Goal: Entertainment & Leisure: Consume media (video, audio)

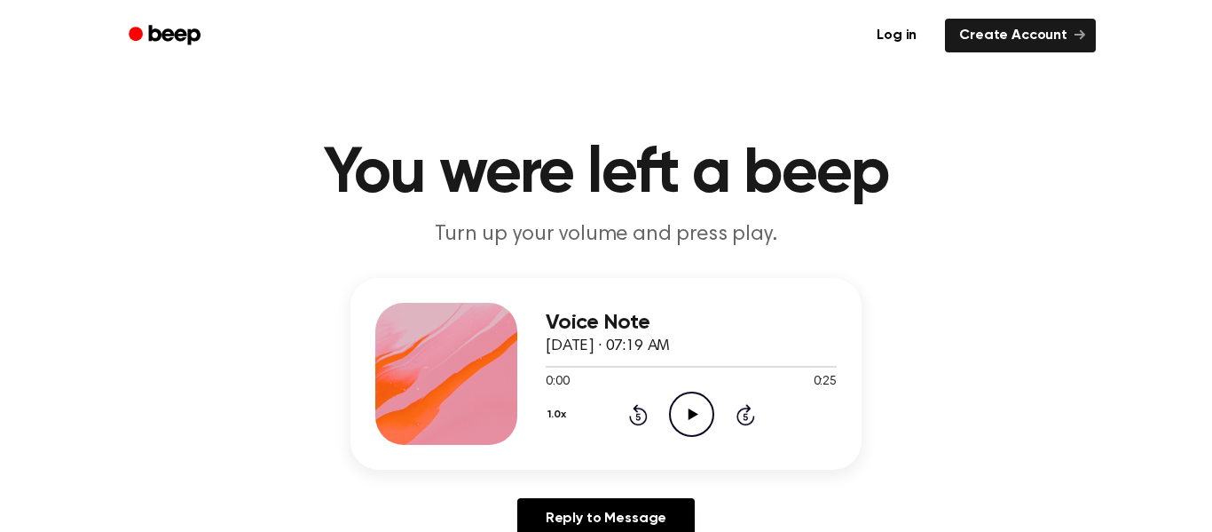
click at [686, 410] on icon "Play Audio" at bounding box center [691, 413] width 45 height 45
click at [677, 400] on icon "Play Audio" at bounding box center [691, 413] width 45 height 45
click at [640, 404] on icon "Rewind 5 seconds" at bounding box center [638, 414] width 20 height 23
click at [639, 404] on icon "Rewind 5 seconds" at bounding box center [638, 414] width 20 height 23
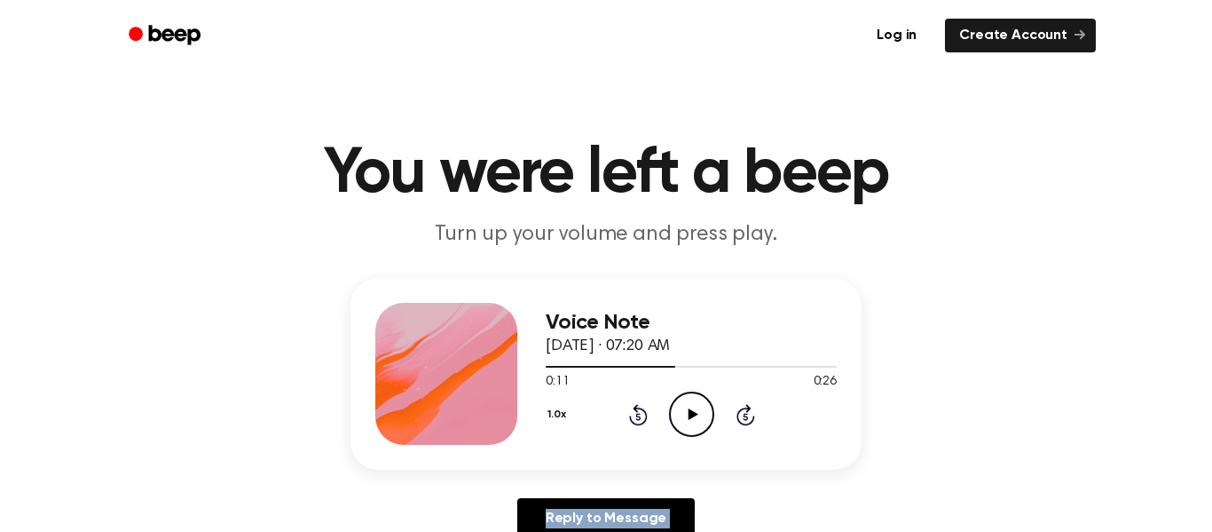
click at [639, 404] on icon "Rewind 5 seconds" at bounding box center [638, 414] width 20 height 23
click at [638, 405] on icon at bounding box center [638, 414] width 19 height 21
click at [672, 411] on icon "Play Audio" at bounding box center [691, 413] width 45 height 45
click at [689, 393] on circle at bounding box center [691, 413] width 43 height 43
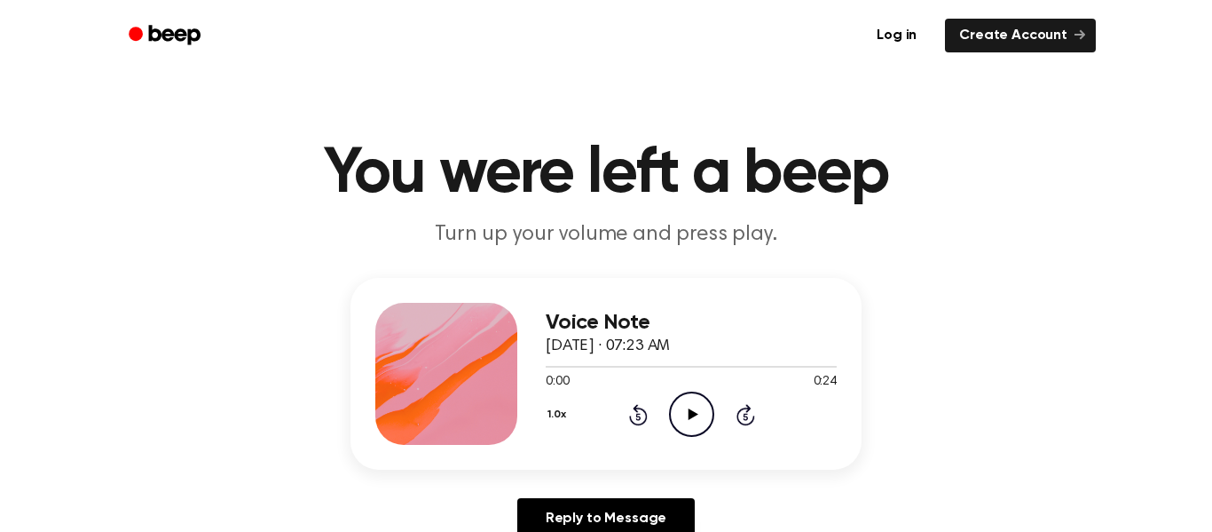
click at [694, 417] on icon "Play Audio" at bounding box center [691, 413] width 45 height 45
click at [661, 406] on div "1.0x Rewind 5 seconds Play Audio Skip 5 seconds" at bounding box center [691, 413] width 291 height 45
click at [678, 418] on icon "Play Audio" at bounding box center [691, 413] width 45 height 45
click at [666, 415] on div "1.0x Rewind 5 seconds Play Audio Skip 5 seconds" at bounding box center [691, 413] width 291 height 45
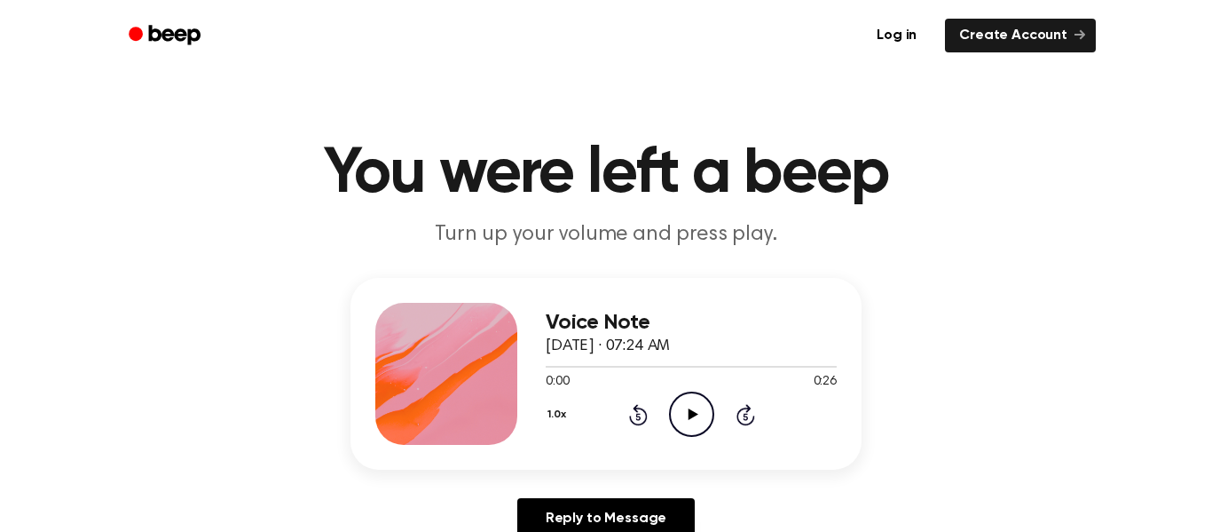
click at [690, 418] on icon at bounding box center [693, 414] width 10 height 12
click at [690, 418] on icon at bounding box center [692, 414] width 8 height 12
click at [689, 394] on icon "Play Audio" at bounding box center [691, 413] width 45 height 45
click at [705, 414] on icon "Play Audio" at bounding box center [691, 413] width 45 height 45
click at [689, 398] on icon "Play Audio" at bounding box center [691, 413] width 45 height 45
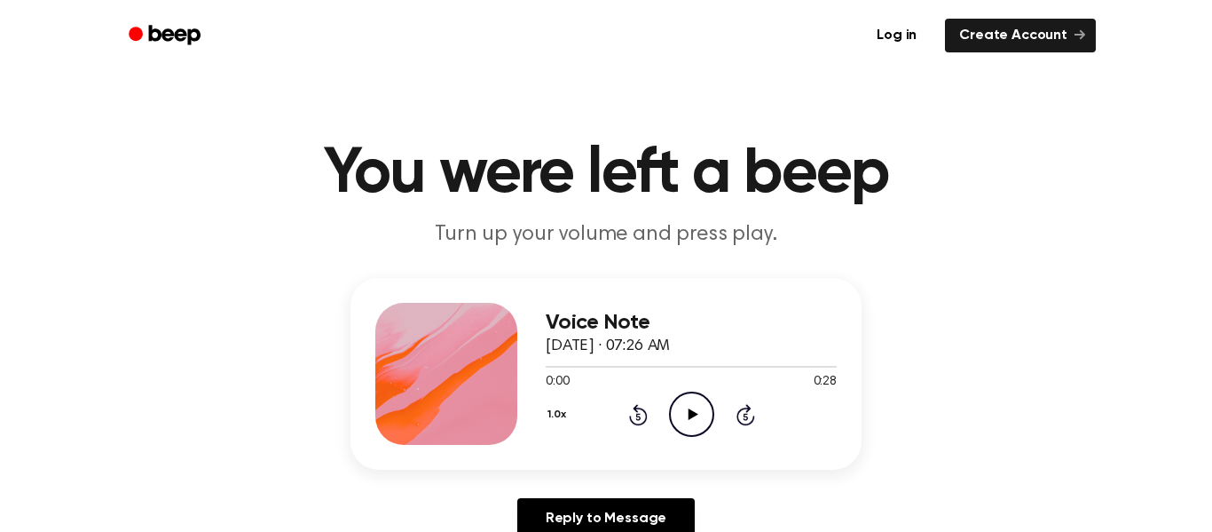
click at [683, 402] on icon "Play Audio" at bounding box center [691, 413] width 45 height 45
click at [700, 418] on icon "Play Audio" at bounding box center [691, 413] width 45 height 45
click at [642, 416] on icon "Rewind 5 seconds" at bounding box center [638, 414] width 20 height 23
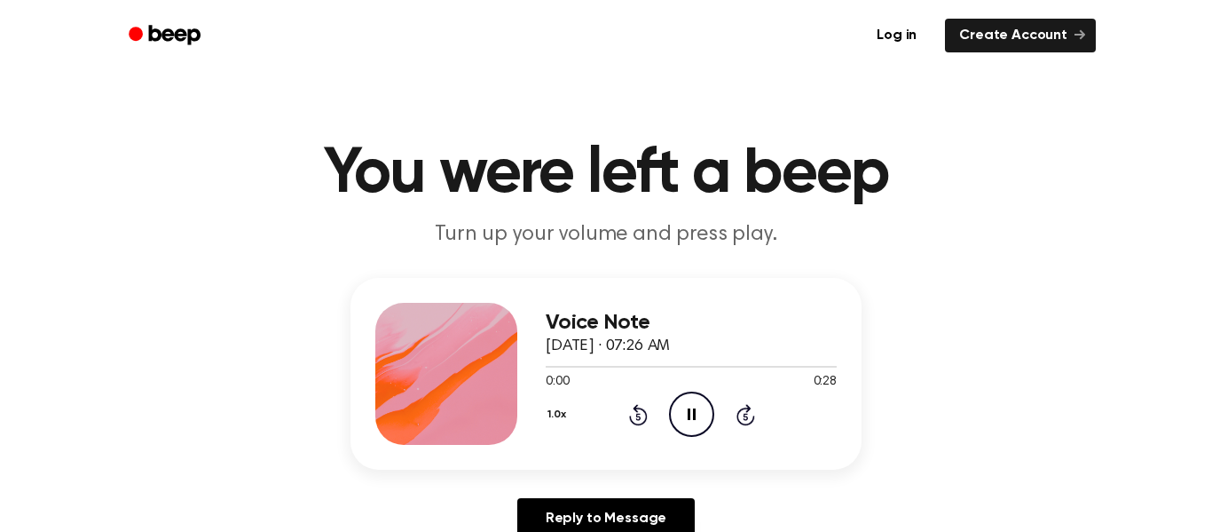
click at [642, 416] on icon "Rewind 5 seconds" at bounding box center [638, 414] width 20 height 23
click at [690, 398] on icon "Play Audio" at bounding box center [691, 413] width 45 height 45
click at [682, 406] on icon "Pause Audio" at bounding box center [691, 413] width 45 height 45
click at [635, 417] on icon "Rewind 5 seconds" at bounding box center [638, 414] width 20 height 23
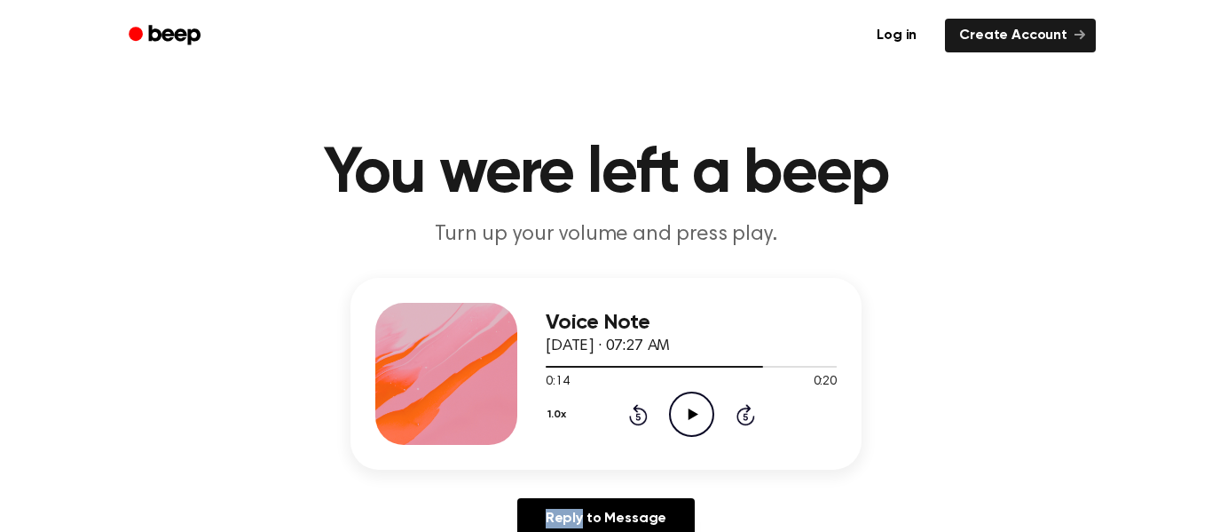
click at [635, 417] on icon "Rewind 5 seconds" at bounding box center [638, 414] width 20 height 23
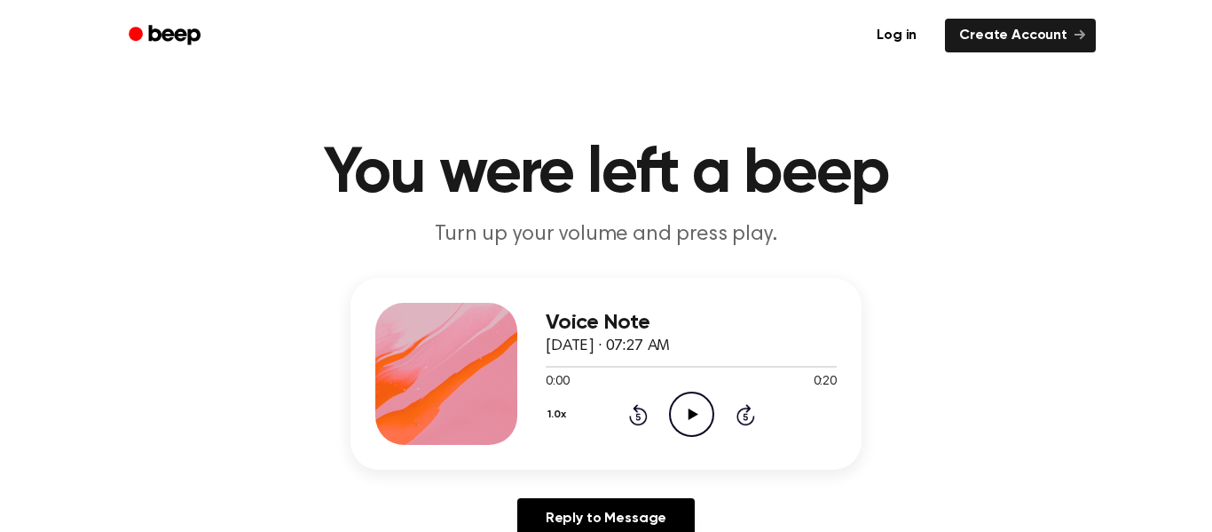
click at [688, 414] on icon at bounding box center [693, 414] width 10 height 12
click at [681, 398] on icon "Play Audio" at bounding box center [691, 413] width 45 height 45
click at [678, 401] on icon "Play Audio" at bounding box center [691, 413] width 45 height 45
click at [686, 405] on icon "Play Audio" at bounding box center [691, 413] width 45 height 45
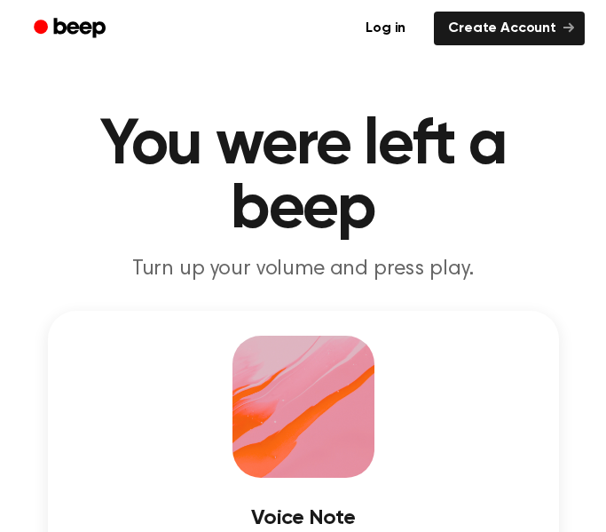
scroll to position [216, 0]
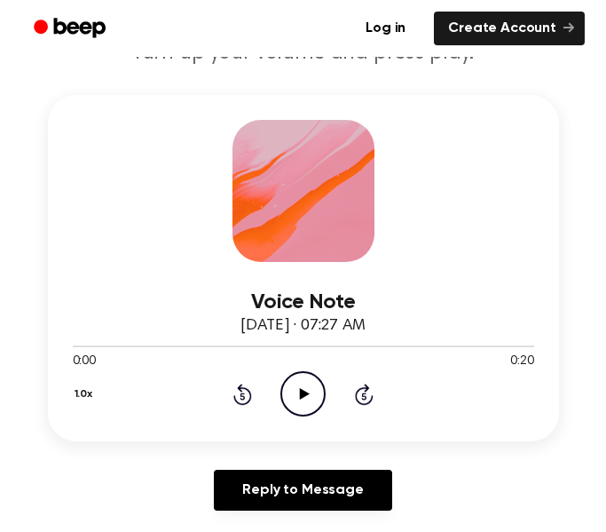
click at [319, 391] on icon "Play Audio" at bounding box center [302, 393] width 45 height 45
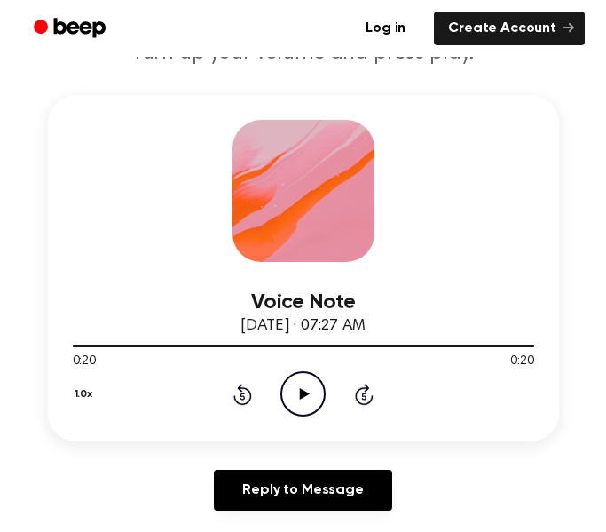
click at [298, 400] on icon "Play Audio" at bounding box center [302, 393] width 45 height 45
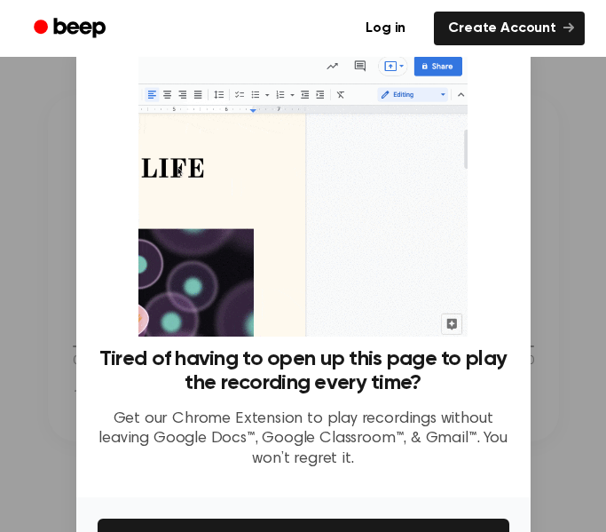
scroll to position [114, 0]
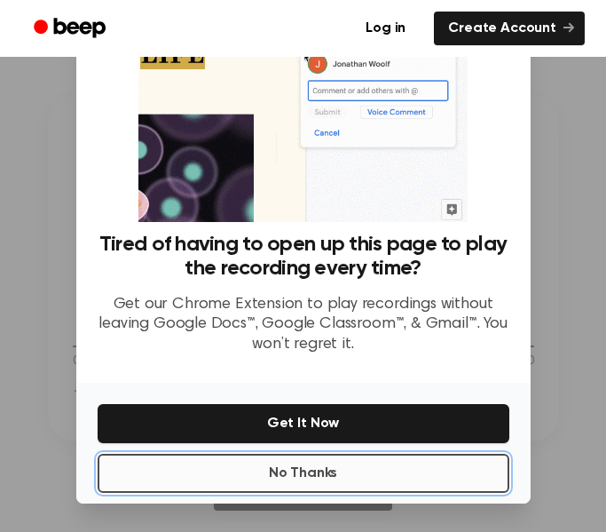
click at [273, 469] on button "No Thanks" at bounding box center [304, 472] width 412 height 39
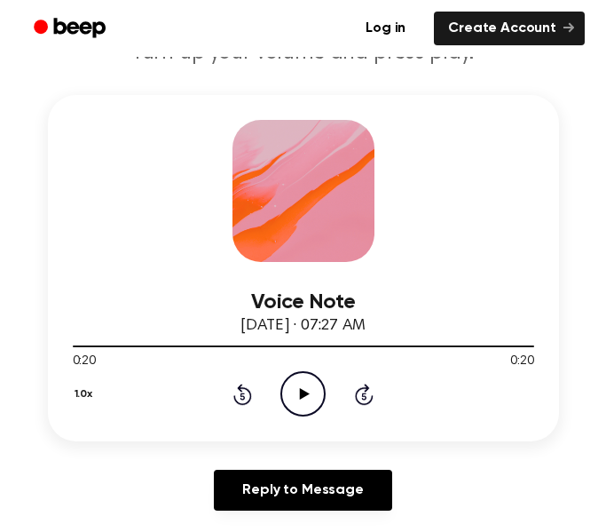
click at [283, 400] on icon "Play Audio" at bounding box center [302, 393] width 45 height 45
click at [308, 397] on icon "Play Audio" at bounding box center [302, 393] width 45 height 45
click at [308, 398] on icon "Pause Audio" at bounding box center [302, 393] width 45 height 45
click at [297, 399] on icon "Play Audio" at bounding box center [302, 393] width 45 height 45
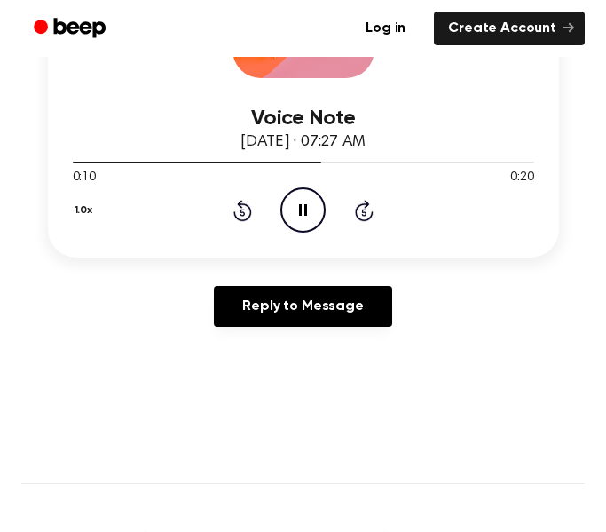
scroll to position [401, 0]
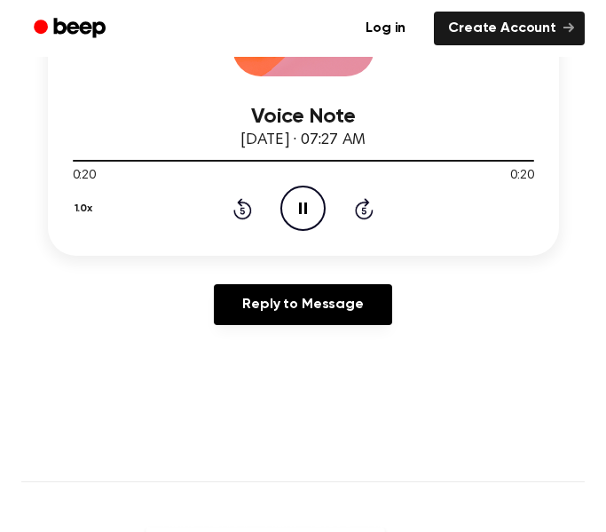
click at [242, 210] on icon at bounding box center [242, 210] width 4 height 7
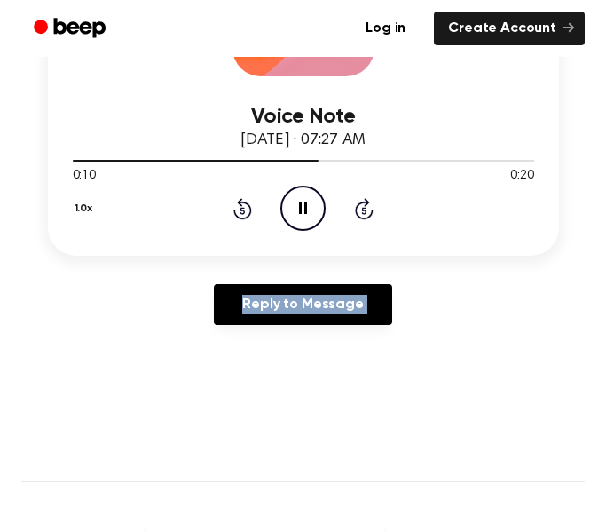
click at [242, 210] on icon at bounding box center [242, 210] width 4 height 7
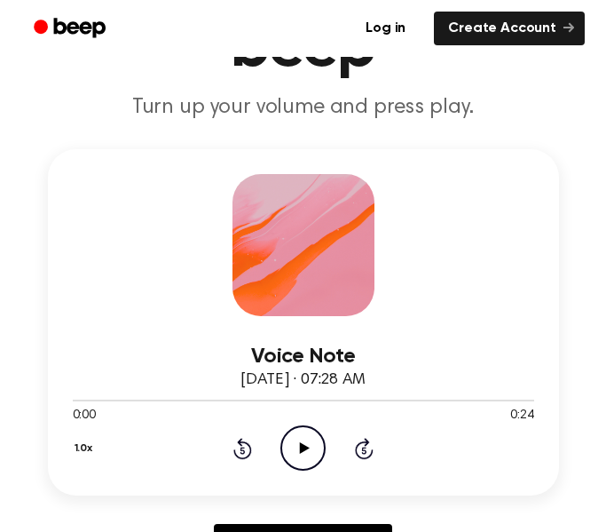
scroll to position [173, 0]
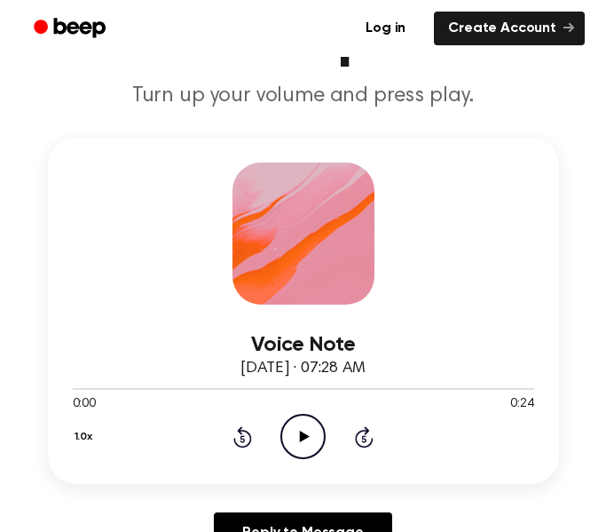
click at [315, 437] on icon "Play Audio" at bounding box center [302, 436] width 45 height 45
click at [321, 431] on icon "Play Audio" at bounding box center [302, 436] width 45 height 45
click at [309, 430] on icon "Pause Audio" at bounding box center [302, 436] width 45 height 45
click at [309, 430] on icon "Play Audio" at bounding box center [302, 436] width 45 height 45
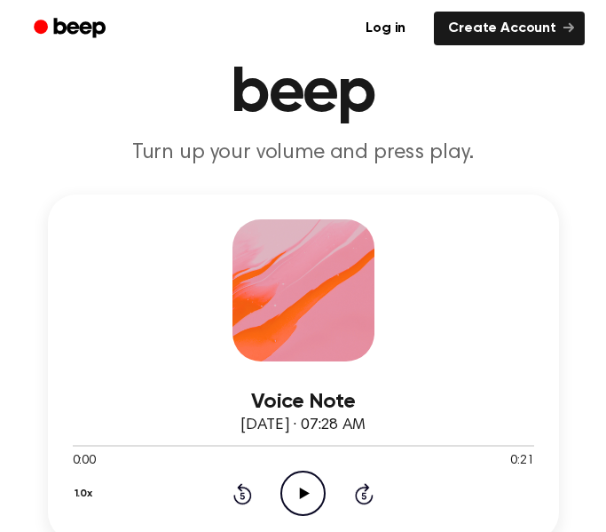
scroll to position [135, 0]
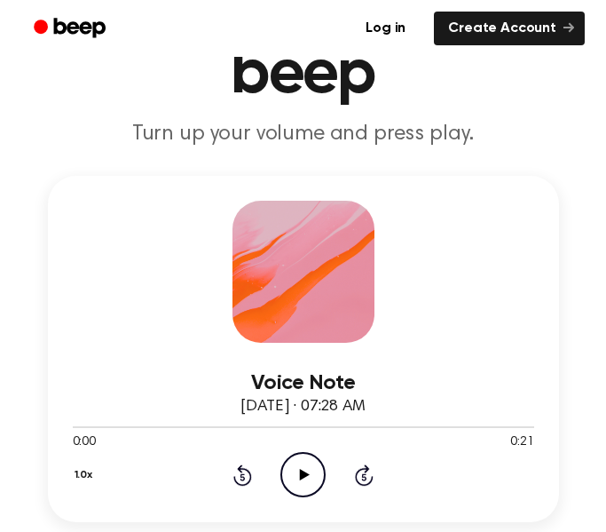
click at [310, 469] on icon "Play Audio" at bounding box center [302, 474] width 45 height 45
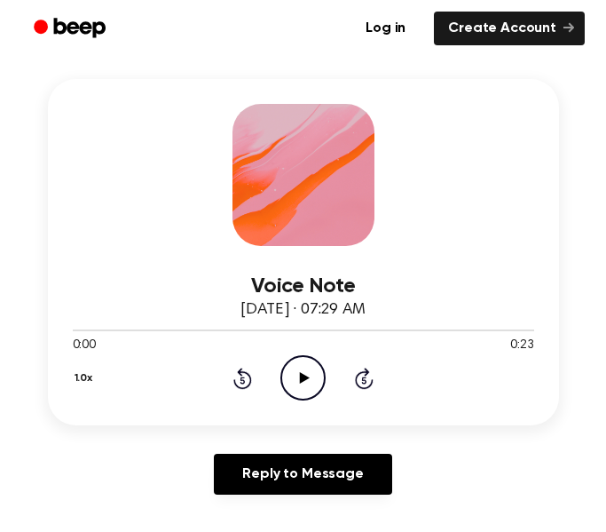
scroll to position [241, 0]
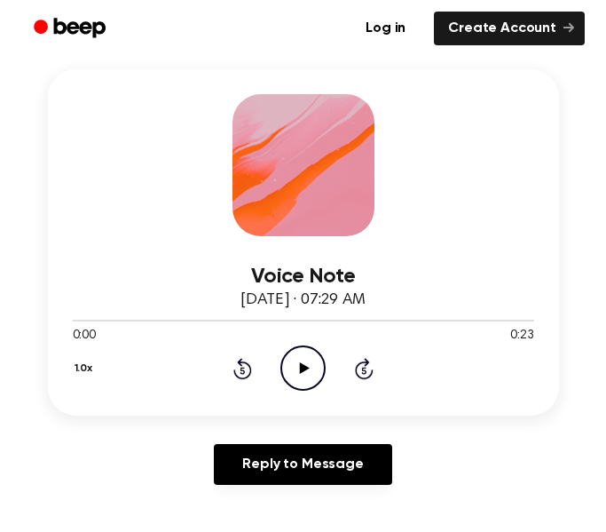
click at [299, 370] on icon "Play Audio" at bounding box center [302, 367] width 45 height 45
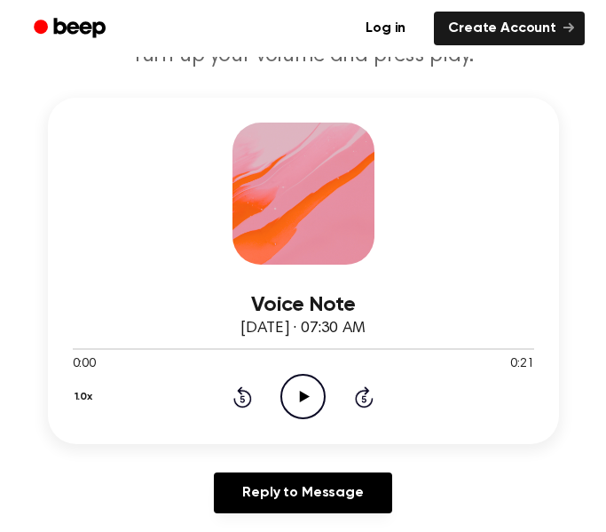
scroll to position [230, 0]
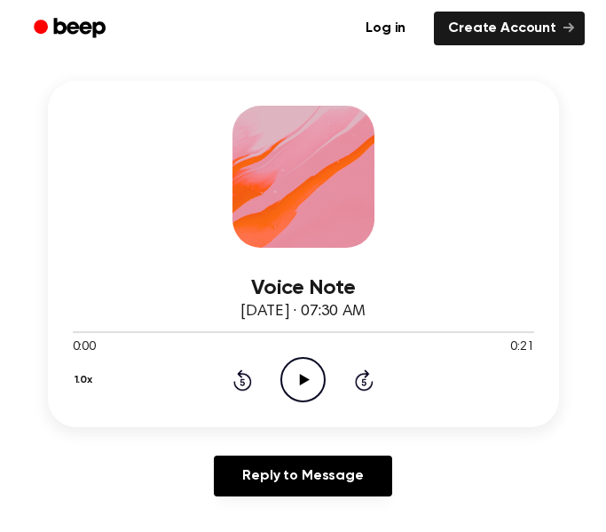
click at [314, 374] on icon "Play Audio" at bounding box center [302, 379] width 45 height 45
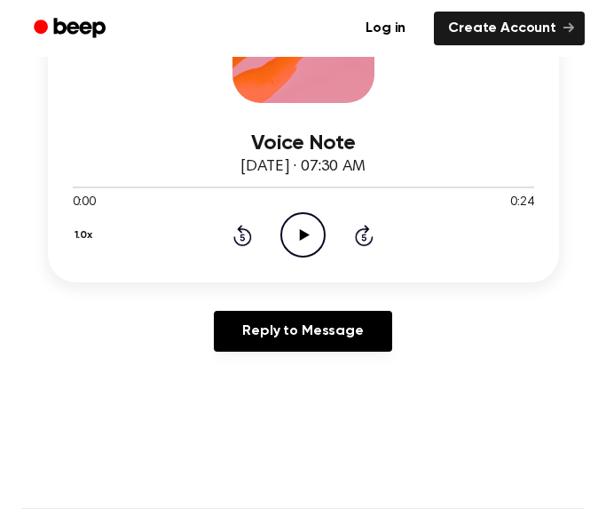
scroll to position [376, 0]
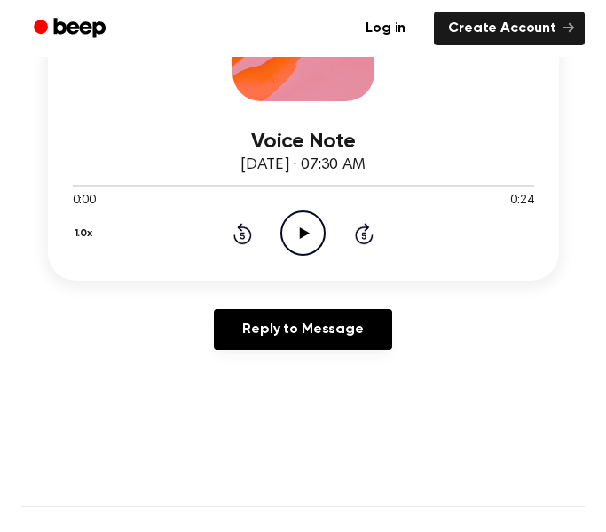
click at [293, 231] on icon "Play Audio" at bounding box center [302, 232] width 45 height 45
